Goal: Check status: Check status

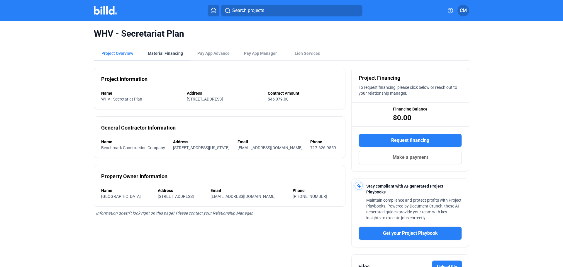
click at [163, 55] on div "Material Financing" at bounding box center [165, 53] width 35 height 6
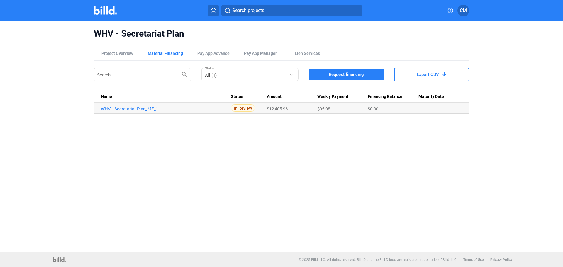
click at [215, 11] on icon at bounding box center [213, 11] width 6 height 6
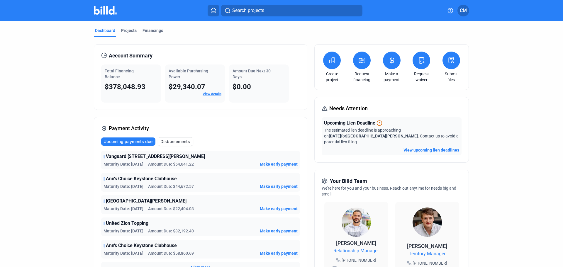
click at [209, 95] on link "View details" at bounding box center [212, 94] width 19 height 4
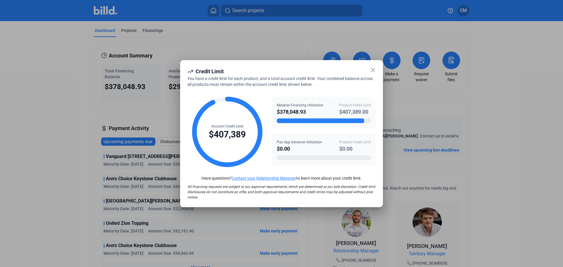
click at [371, 70] on icon at bounding box center [372, 70] width 7 height 7
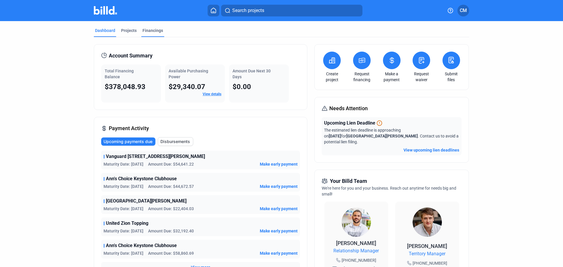
click at [147, 30] on div "Financings" at bounding box center [152, 31] width 21 height 6
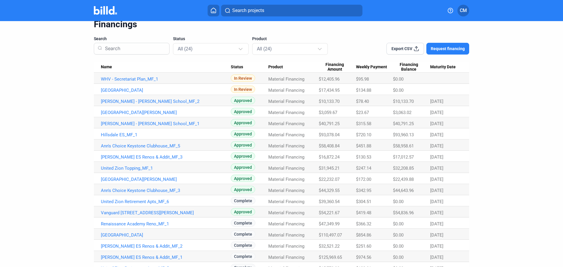
scroll to position [25, 0]
click at [241, 50] on div at bounding box center [241, 46] width 6 height 9
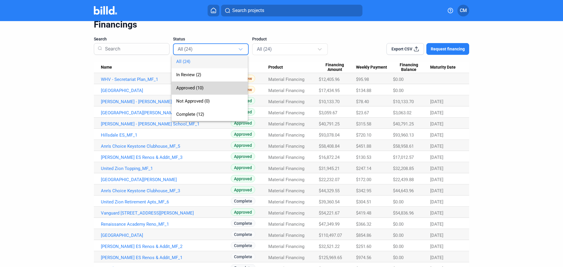
click at [202, 84] on span "Approved (10)" at bounding box center [209, 87] width 67 height 13
